Goal: Find contact information: Find contact information

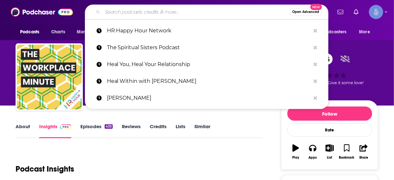
type input "TalentCulture #WorkTrends"
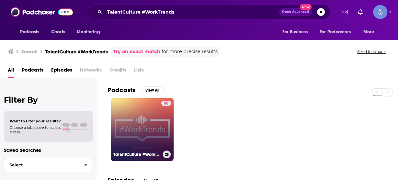
click at [153, 122] on link "50 TalentCulture #WorkTrends" at bounding box center [142, 129] width 63 height 63
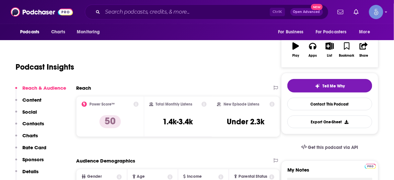
scroll to position [130, 0]
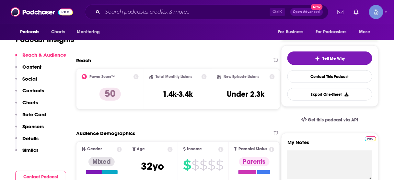
click at [33, 91] on p "Contacts" at bounding box center [33, 91] width 22 height 6
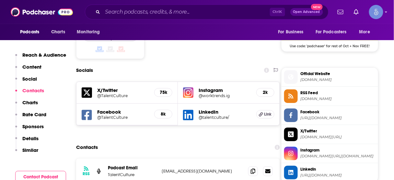
scroll to position [555, 0]
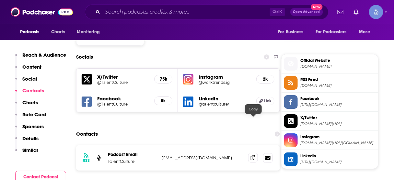
click at [251, 155] on icon at bounding box center [253, 157] width 5 height 5
